Goal: Share content

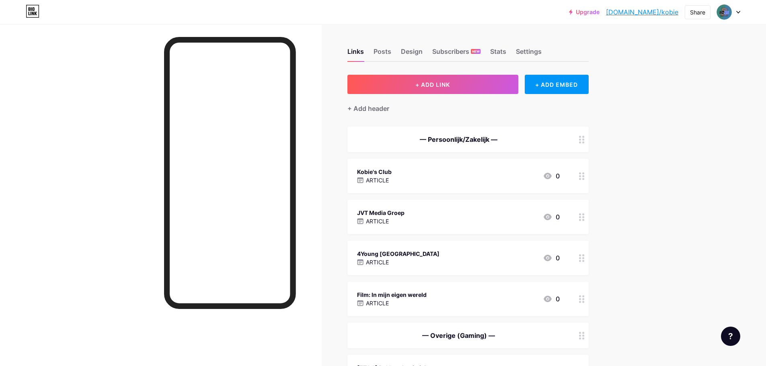
click at [398, 178] on div "Kobie's Club ARTICLE 0" at bounding box center [458, 176] width 203 height 18
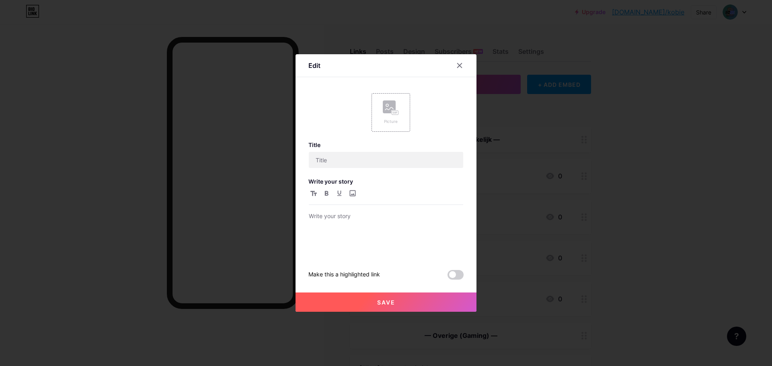
type input "Kobie's Club"
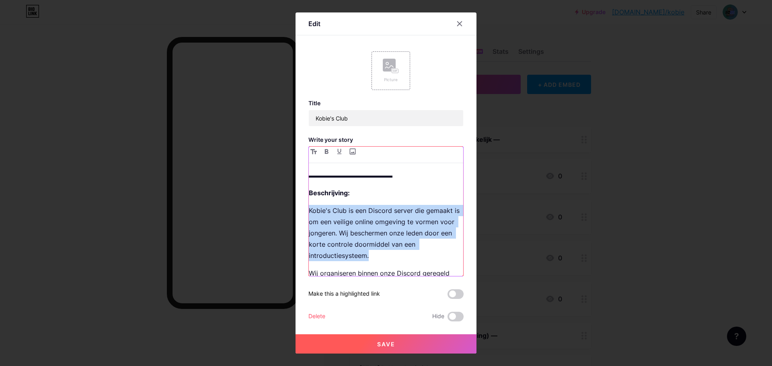
drag, startPoint x: 372, startPoint y: 254, endPoint x: 286, endPoint y: 210, distance: 96.6
click at [286, 210] on div "Edit Picture Title Kobie's Club Write your story ▬▬▬▬▬▬▬▬▬▬▬▬▬ Beschrijving: Ko…" at bounding box center [386, 183] width 772 height 366
copy p "Kobie's Club is een Discord server die gemaakt is om een veilige online omgevin…"
click at [377, 238] on p "Kobie's Club is een Discord server die gemaakt is om een veilige online omgevin…" at bounding box center [386, 233] width 154 height 56
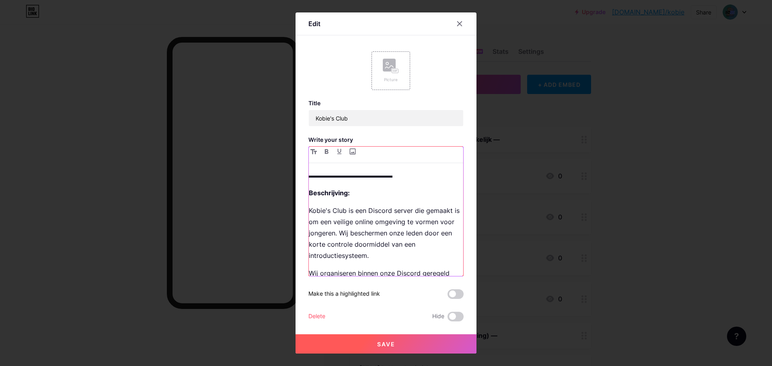
click at [348, 233] on p "Kobie's Club is een Discord server die gemaakt is om een veilige online omgevin…" at bounding box center [386, 233] width 154 height 56
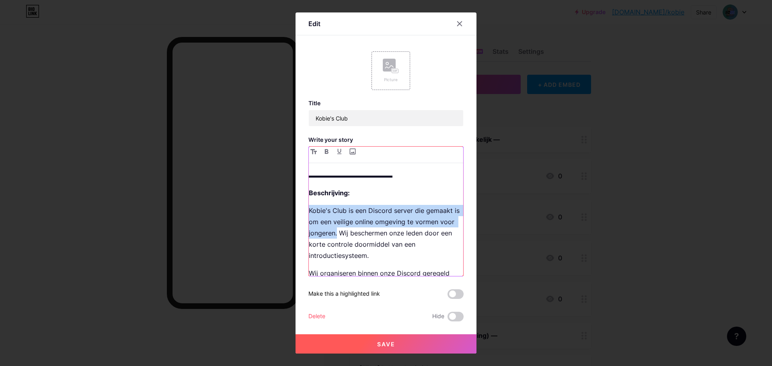
copy p "Kobie's Club is een Discord server die gemaakt is om een veilige online omgevin…"
drag, startPoint x: 350, startPoint y: 234, endPoint x: 308, endPoint y: 212, distance: 47.8
click at [309, 212] on p "Kobie's Club is een Discord server die gemaakt is om een veilige online omgevin…" at bounding box center [386, 233] width 154 height 56
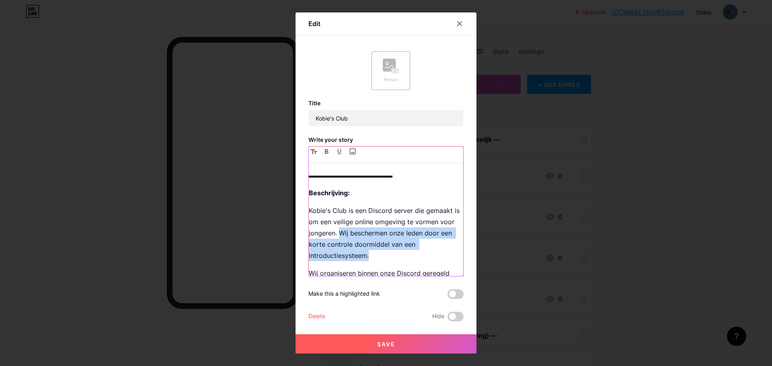
drag, startPoint x: 354, startPoint y: 232, endPoint x: 372, endPoint y: 252, distance: 26.8
click at [372, 252] on p "Kobie's Club is een Discord server die gemaakt is om een veilige online omgevin…" at bounding box center [386, 233] width 154 height 56
copy p "Wij beschermen onze leden door een korte controle doormiddel van een introducti…"
